Goal: Find specific page/section: Find specific page/section

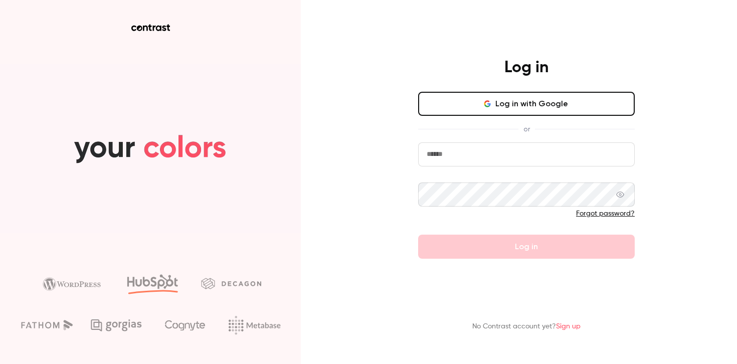
click at [557, 112] on button "Log in with Google" at bounding box center [526, 104] width 216 height 24
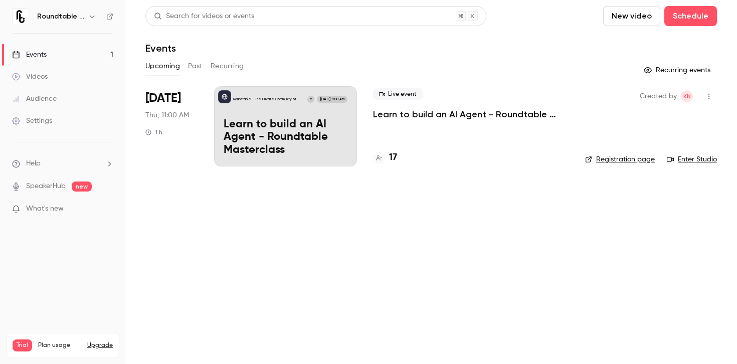
click at [635, 159] on link "Registration page" at bounding box center [620, 159] width 70 height 10
click at [626, 160] on link "Registration page" at bounding box center [620, 159] width 70 height 10
